Goal: Transaction & Acquisition: Purchase product/service

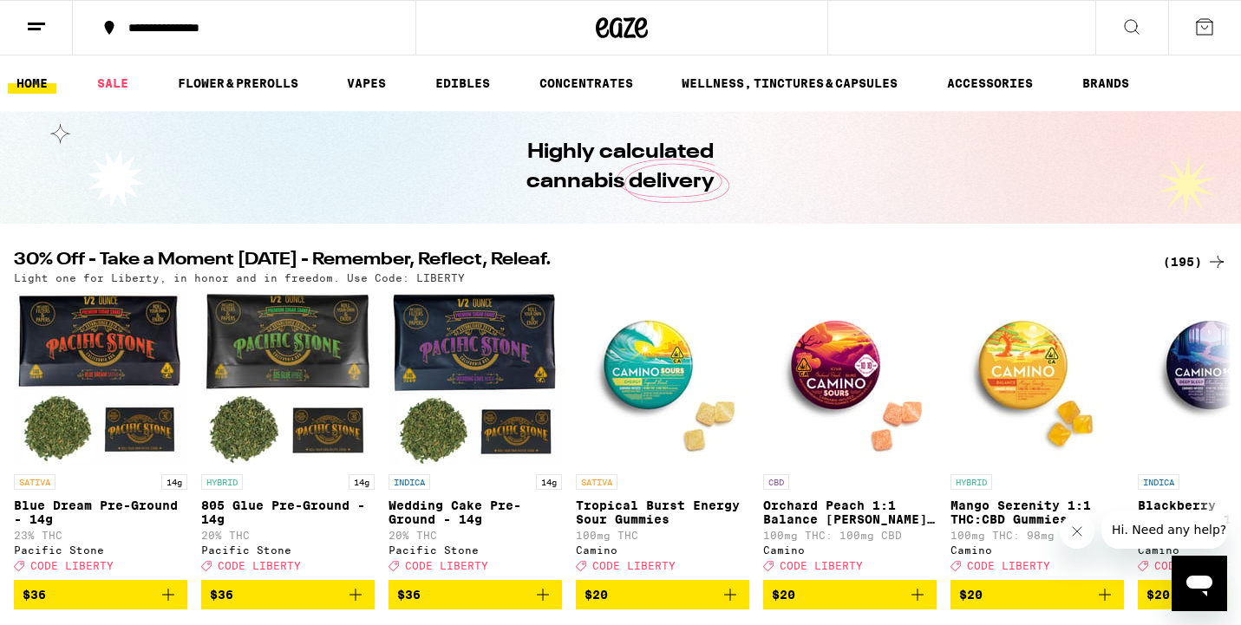
click at [1183, 258] on div "(195)" at bounding box center [1195, 261] width 64 height 21
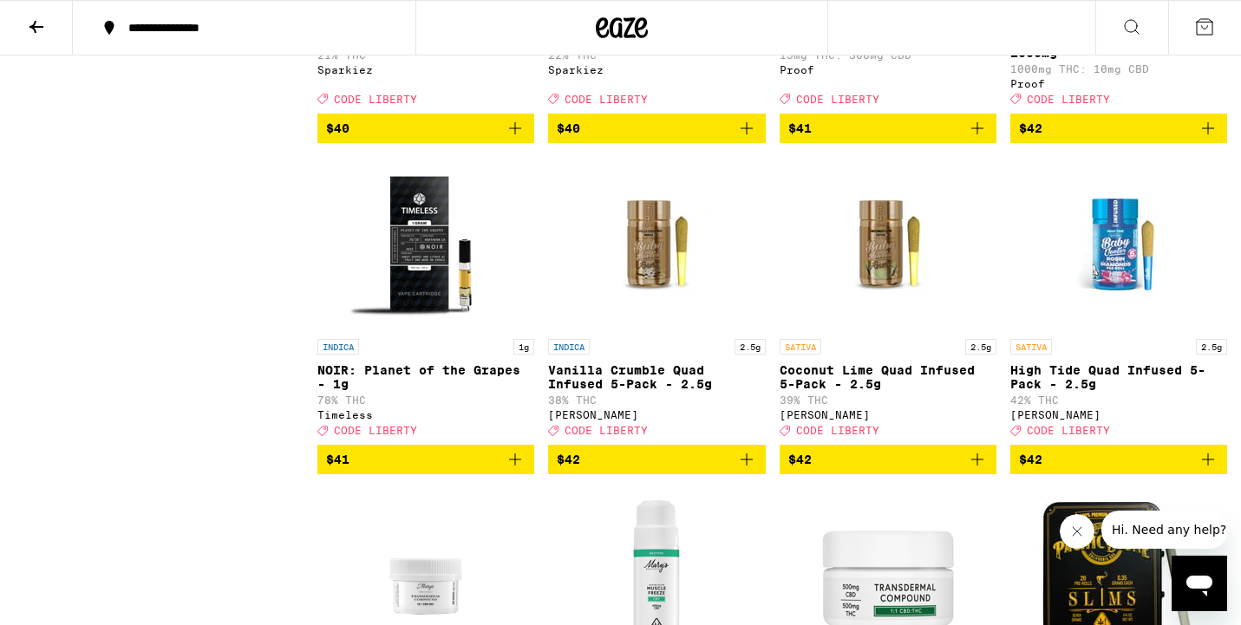
scroll to position [13551, 0]
